Goal: Check status: Check status

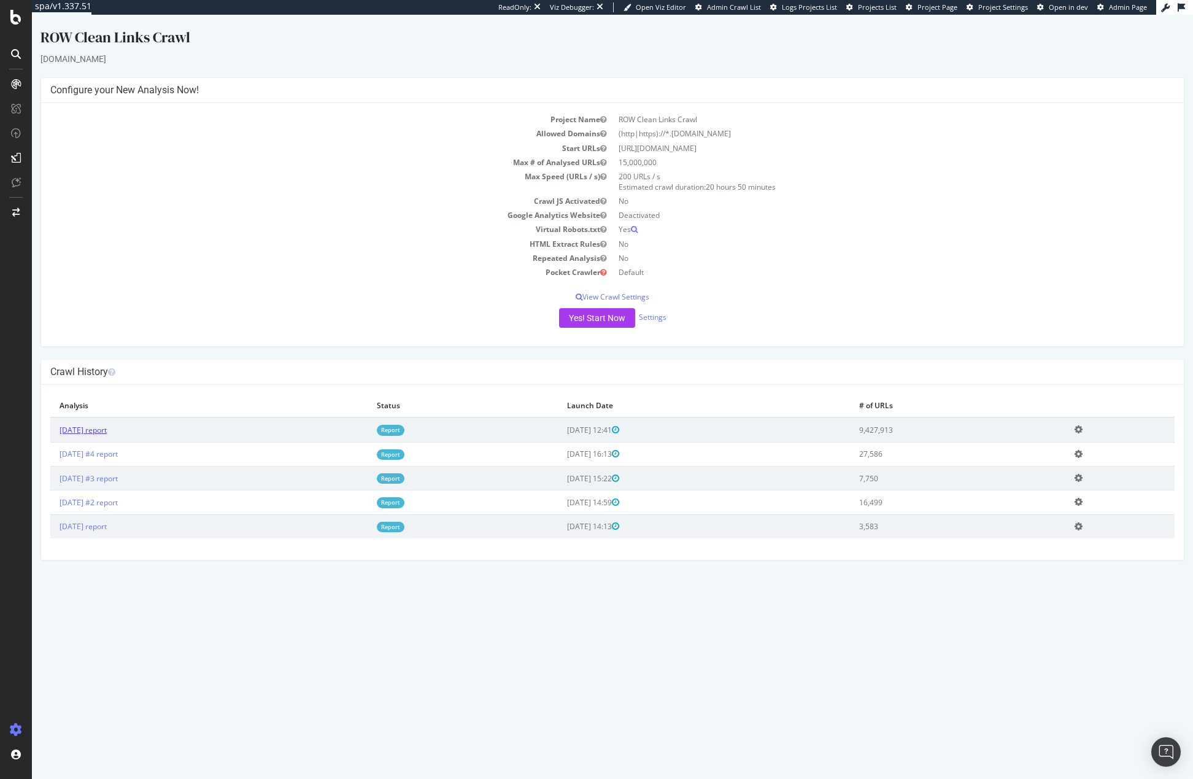
click at [84, 430] on link "[DATE] report" at bounding box center [83, 430] width 47 height 10
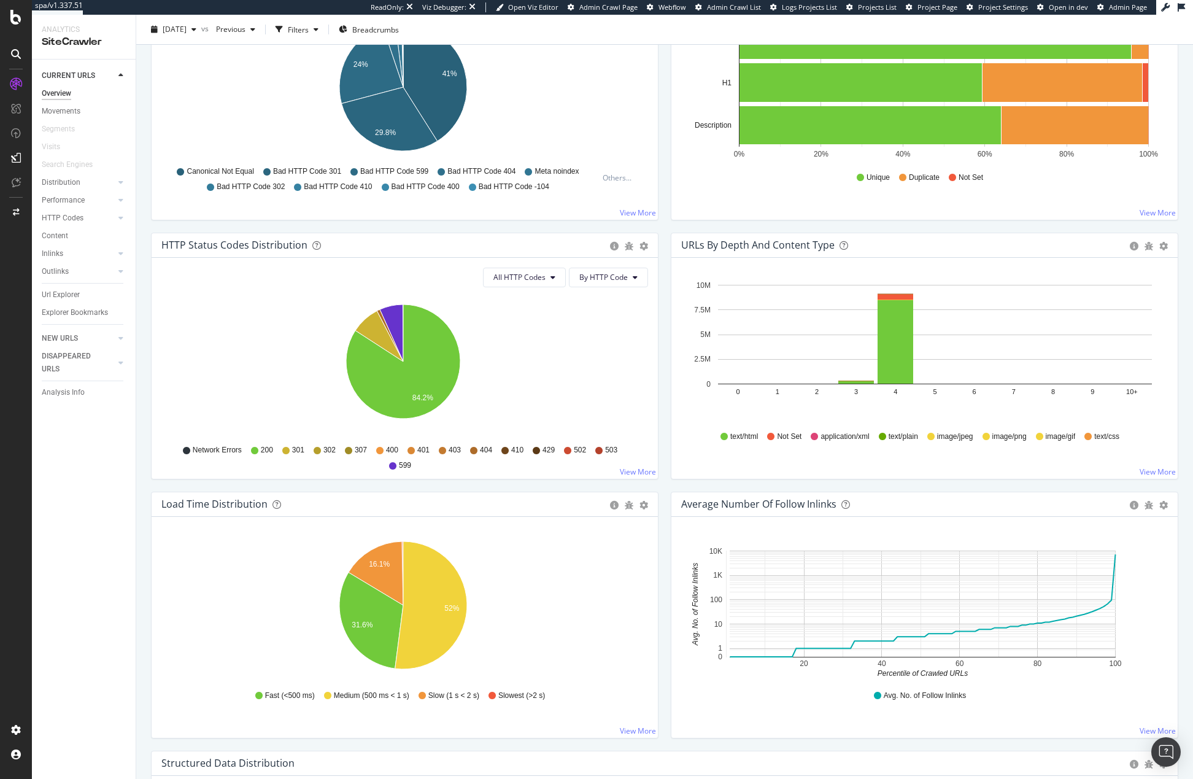
scroll to position [487, 0]
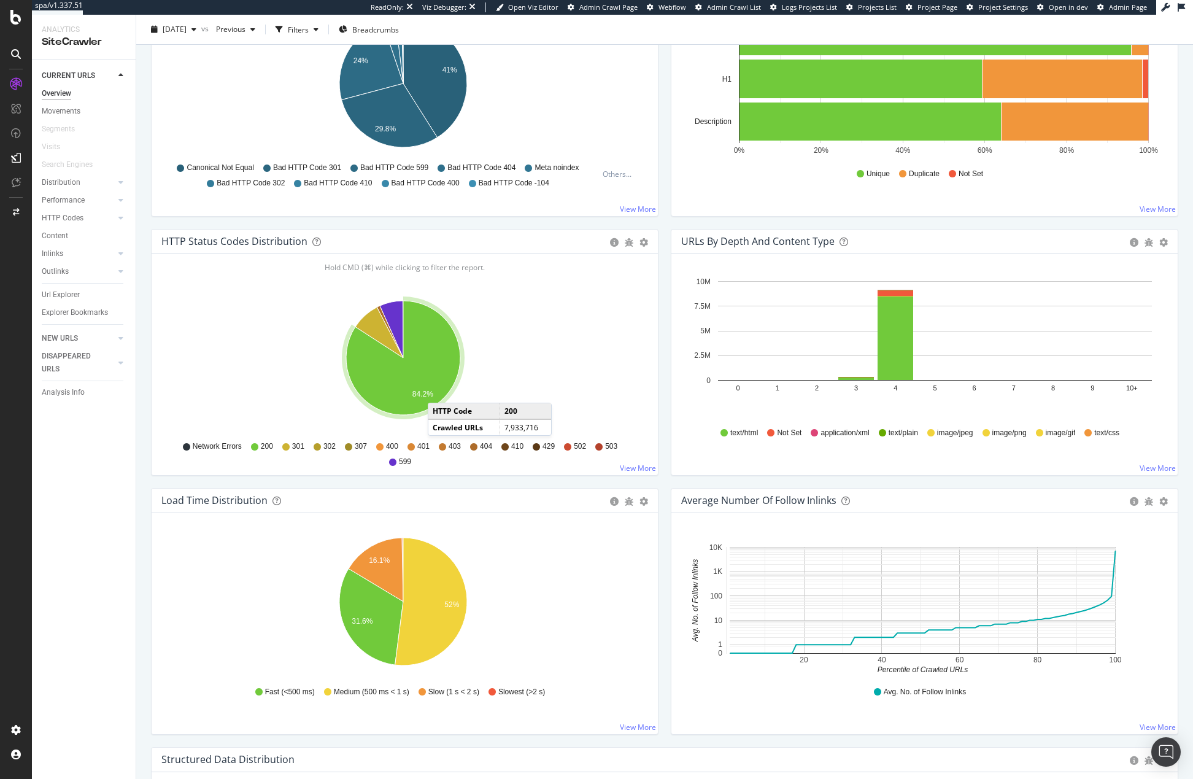
click at [402, 462] on span "599" at bounding box center [405, 462] width 12 height 10
click at [406, 464] on span "599" at bounding box center [405, 462] width 12 height 10
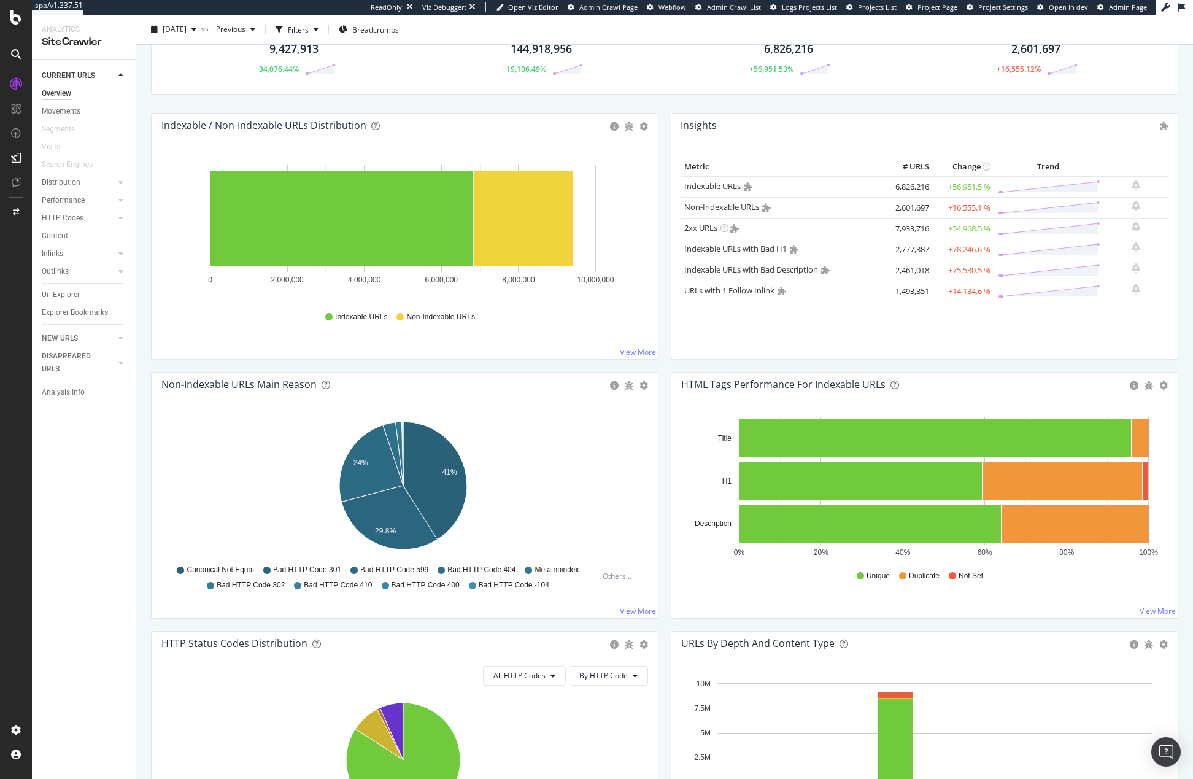
scroll to position [0, 0]
